Goal: Submit feedback/report problem: Submit feedback/report problem

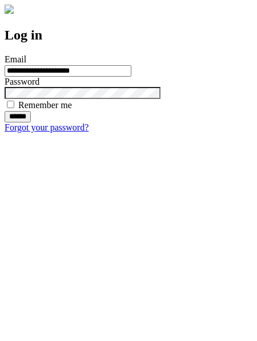
type input "**********"
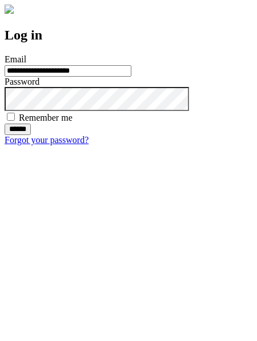
click at [31, 135] on input "******" at bounding box center [18, 128] width 26 height 11
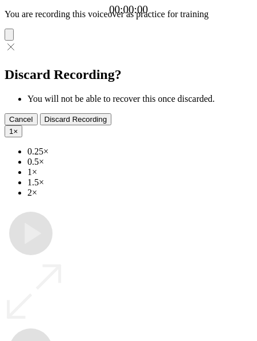
type input "**********"
